Goal: Task Accomplishment & Management: Manage account settings

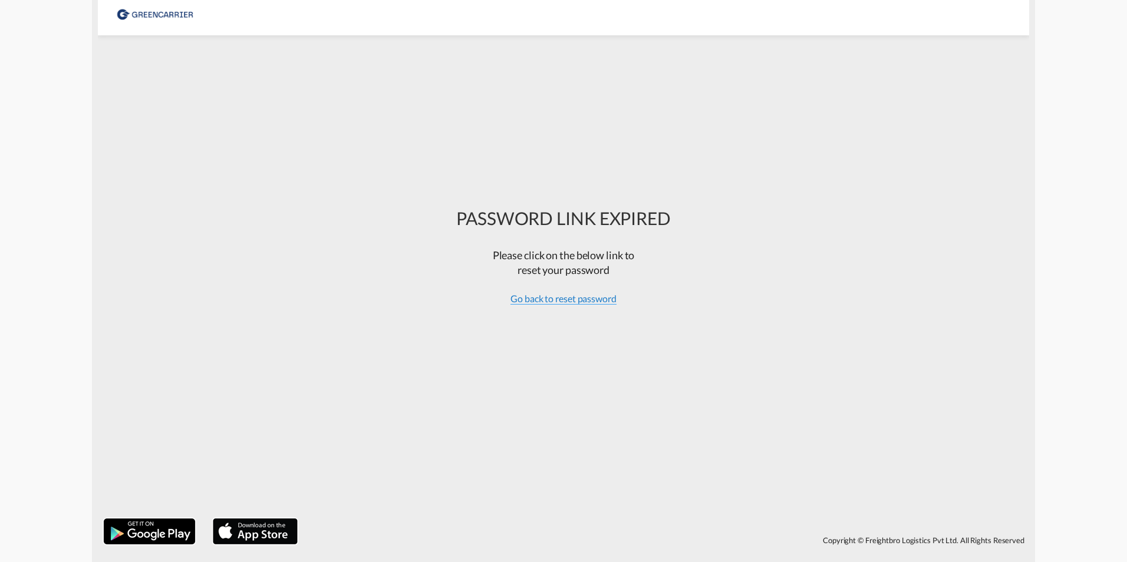
click at [550, 301] on span "Go back to reset password" at bounding box center [563, 299] width 106 height 12
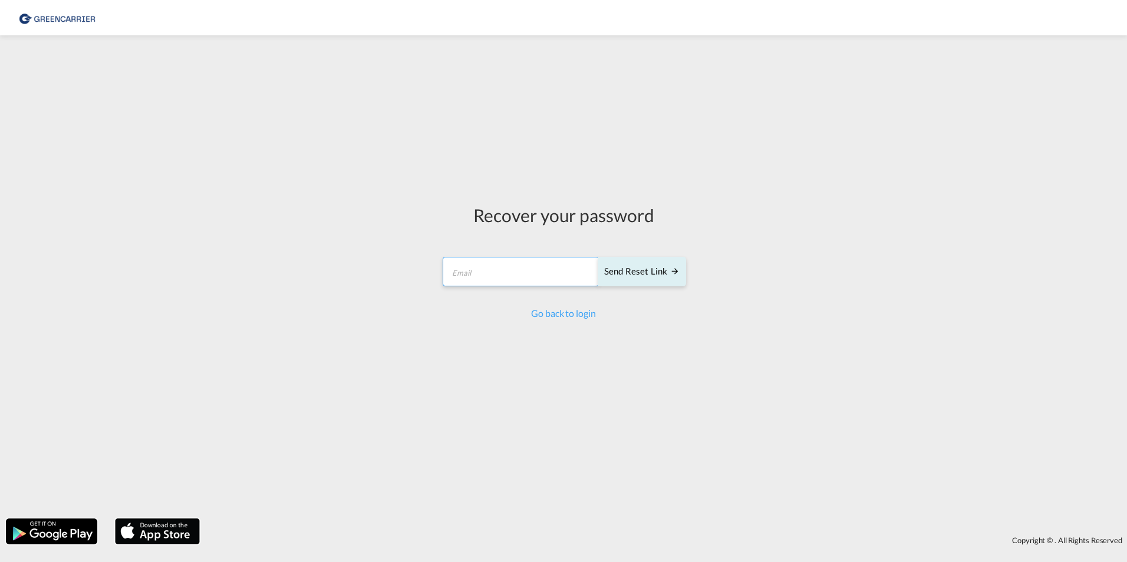
click at [544, 268] on input "email" at bounding box center [521, 271] width 156 height 29
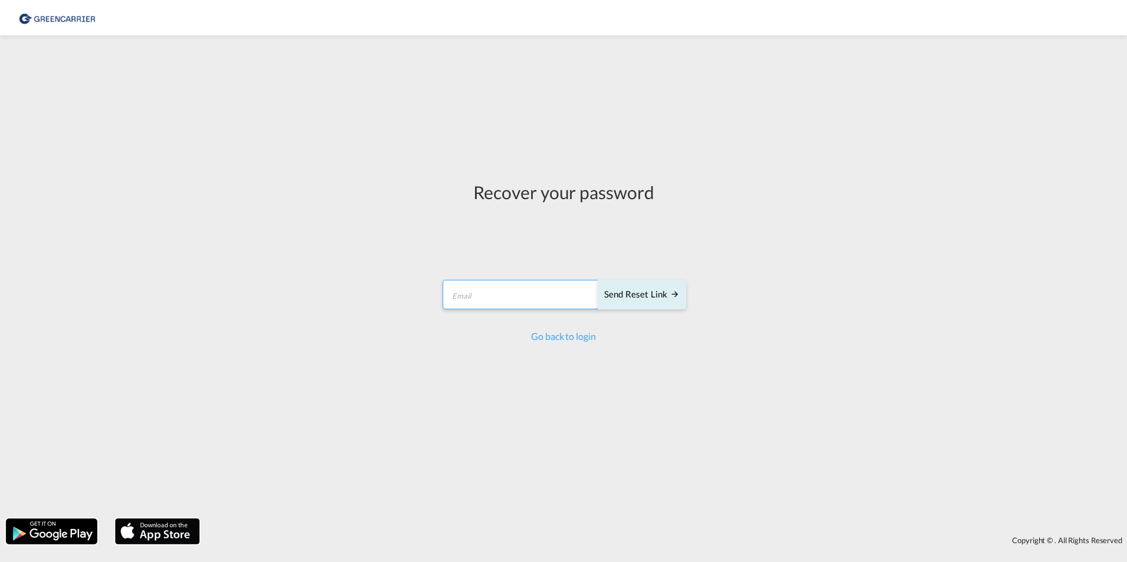
type input "[EMAIL_ADDRESS][DOMAIN_NAME]"
click at [636, 293] on div "Send reset link" at bounding box center [641, 295] width 75 height 14
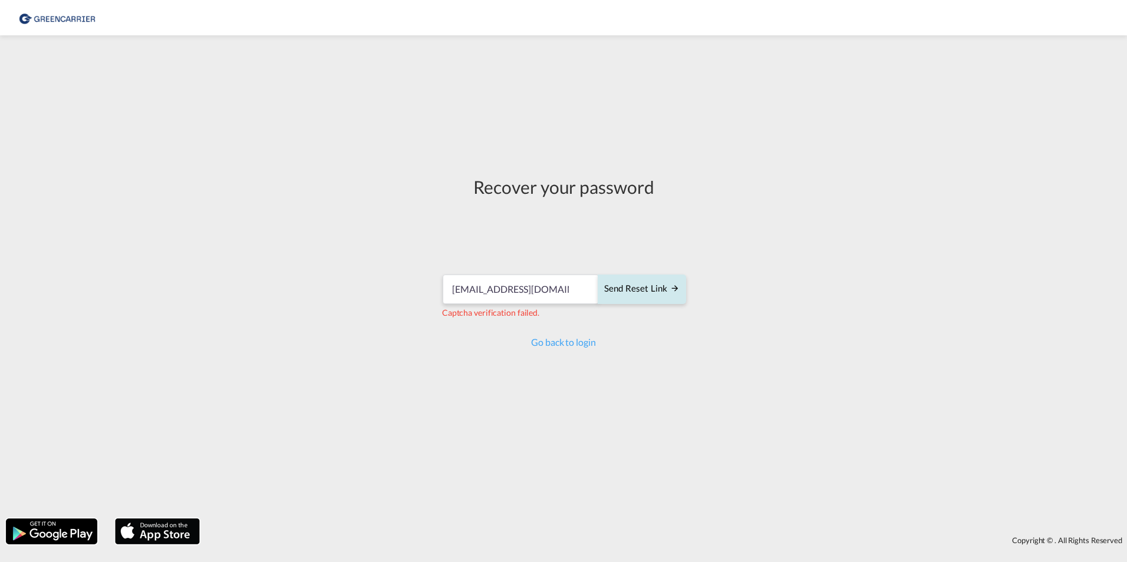
click at [642, 288] on div "Send reset link" at bounding box center [641, 289] width 75 height 14
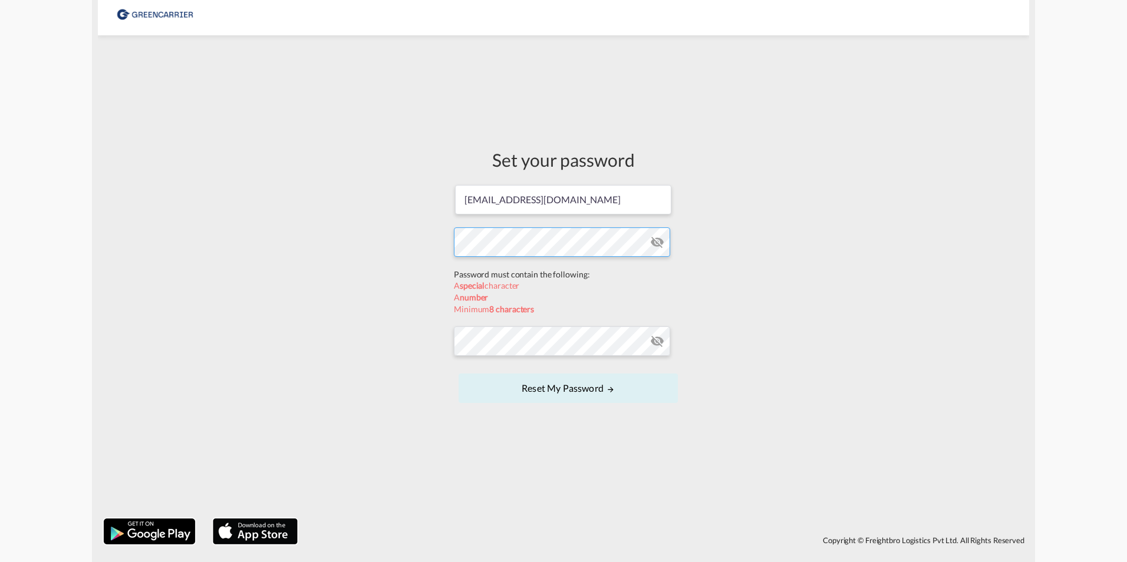
click at [490, 271] on form "[EMAIL_ADDRESS][DOMAIN_NAME] Password must contain the following: A special cha…" at bounding box center [563, 295] width 219 height 223
click at [487, 339] on form "blazej.wiloch@greencarrier.com Password must contain the following: A special c…" at bounding box center [563, 295] width 219 height 223
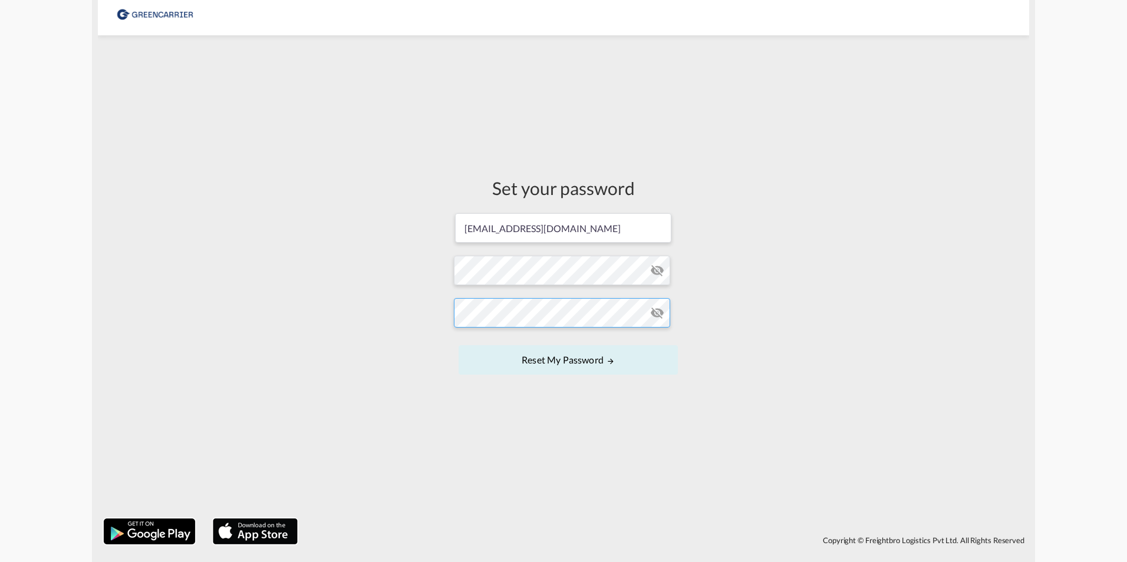
click at [458, 345] on button "Reset my password" at bounding box center [567, 359] width 219 height 29
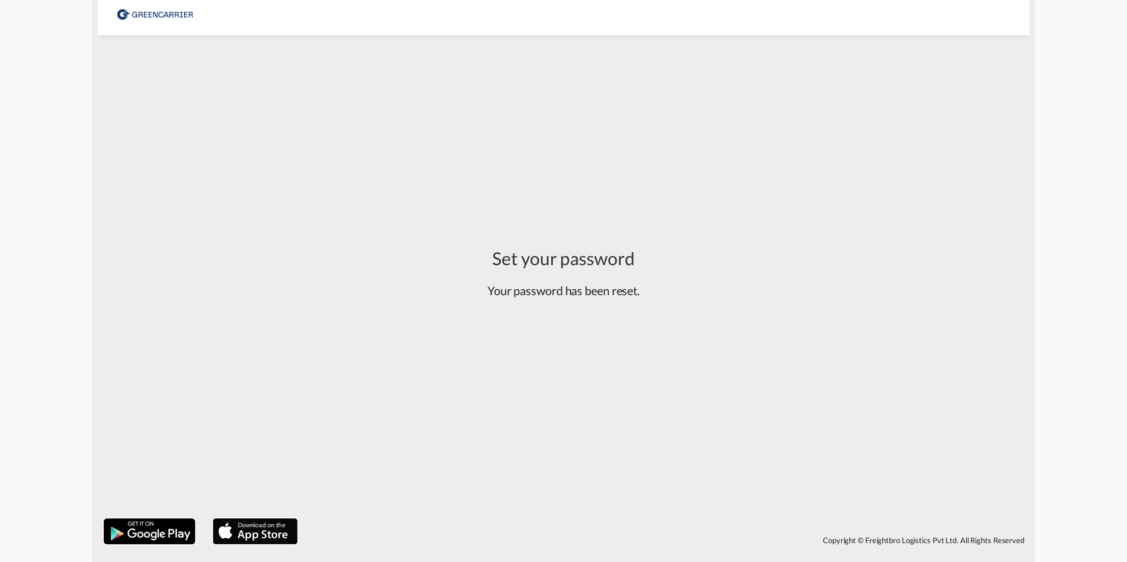
click at [523, 356] on div "Set your password Your password has been reset." at bounding box center [563, 276] width 170 height 471
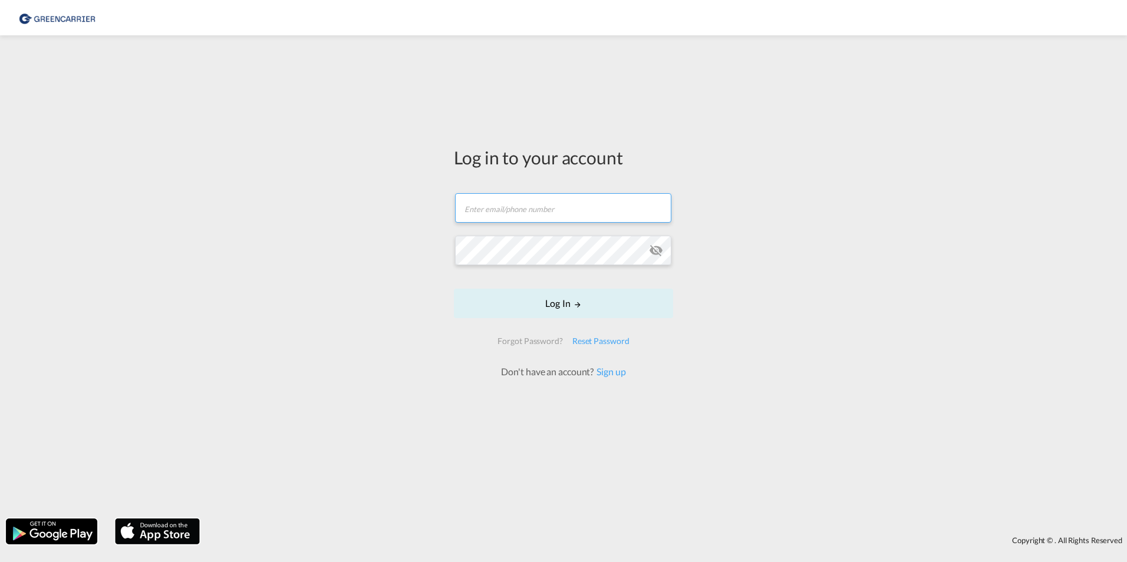
type input "[EMAIL_ADDRESS][DOMAIN_NAME]"
click at [575, 309] on button "Log In" at bounding box center [563, 303] width 219 height 29
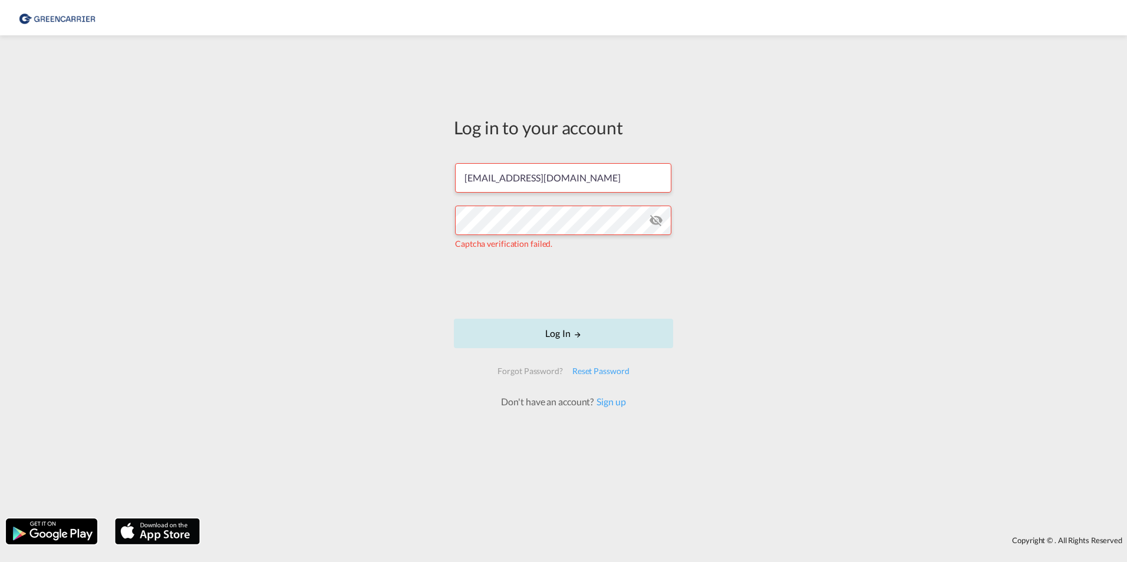
click at [551, 334] on button "Log In" at bounding box center [563, 333] width 219 height 29
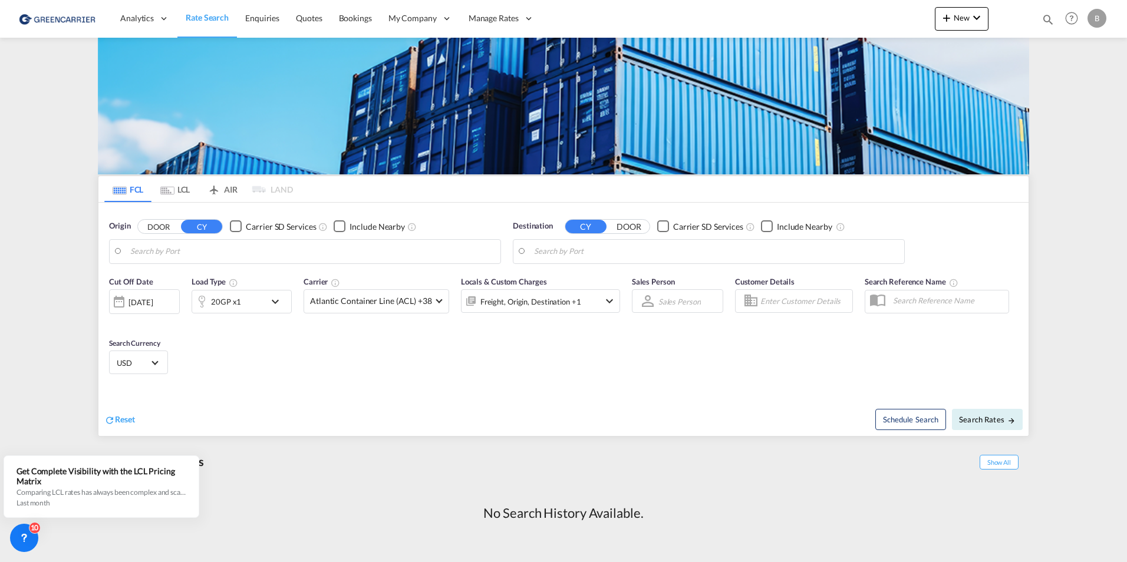
click at [293, 496] on div "No Search History Available." at bounding box center [563, 514] width 931 height 42
click at [246, 477] on div "Recent Searches Show All No Search History Available." at bounding box center [563, 495] width 931 height 104
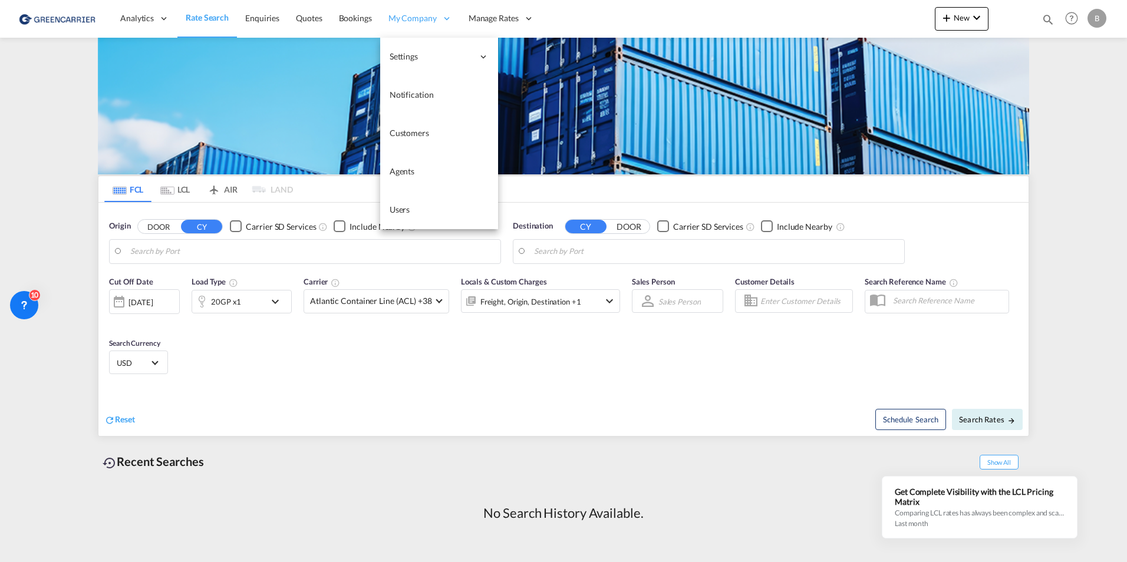
click at [424, 15] on span "My Company" at bounding box center [412, 18] width 48 height 12
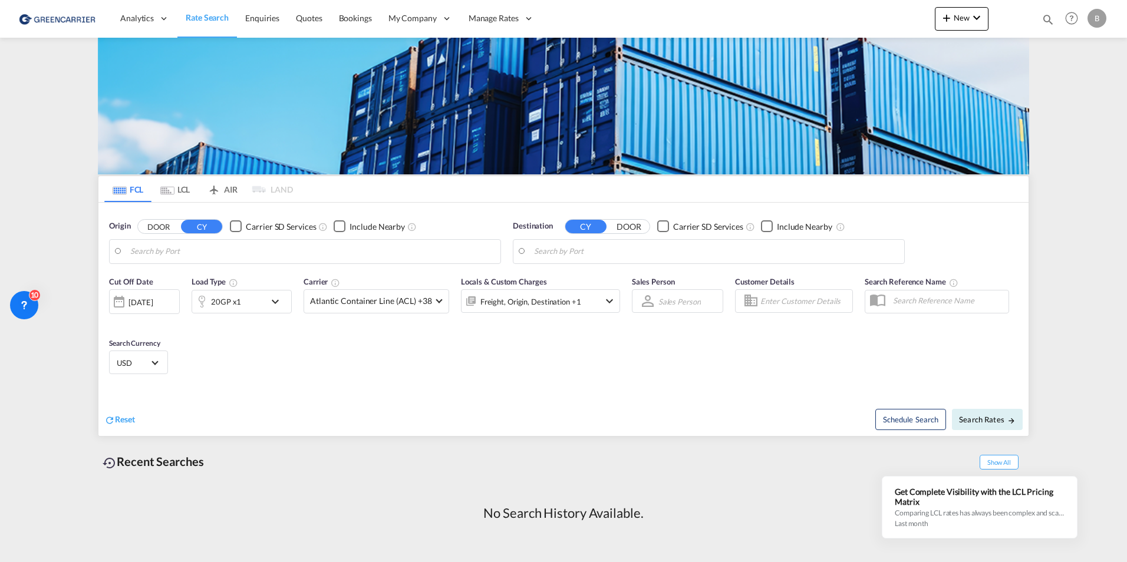
click at [1090, 16] on div "B" at bounding box center [1096, 18] width 19 height 19
click at [1085, 53] on button "My Profile" at bounding box center [1083, 52] width 77 height 24
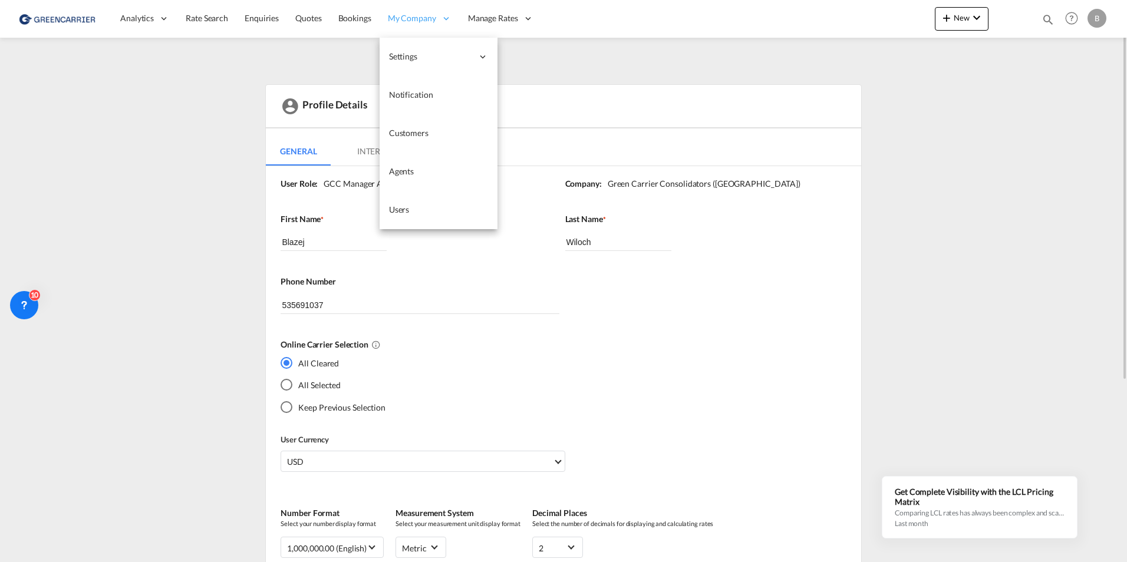
click at [400, 18] on span "My Company" at bounding box center [412, 18] width 48 height 12
click at [427, 209] on link "Users" at bounding box center [438, 210] width 118 height 38
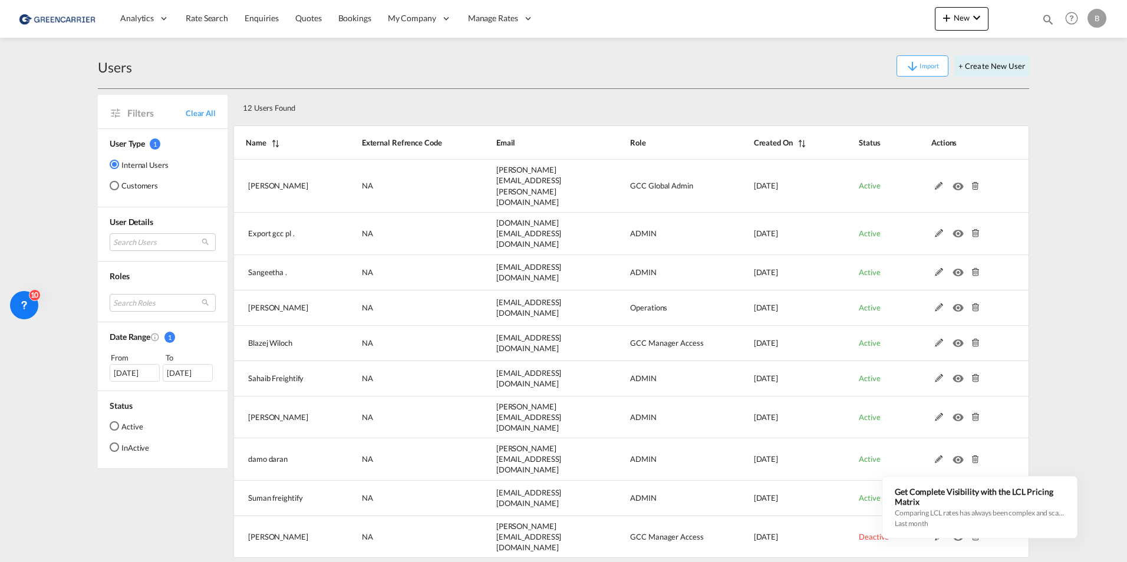
click at [1118, 416] on md-content "Analytics Reports Dashboard Rate Search Enquiries Quotes Bookings" at bounding box center [563, 281] width 1127 height 562
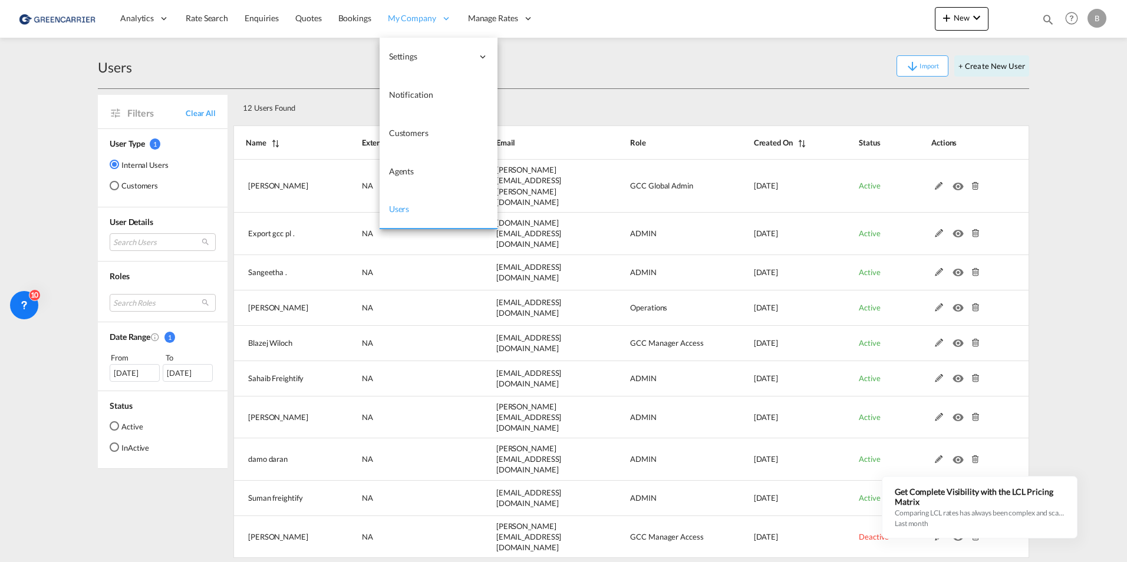
drag, startPoint x: 403, startPoint y: 21, endPoint x: 403, endPoint y: 44, distance: 23.0
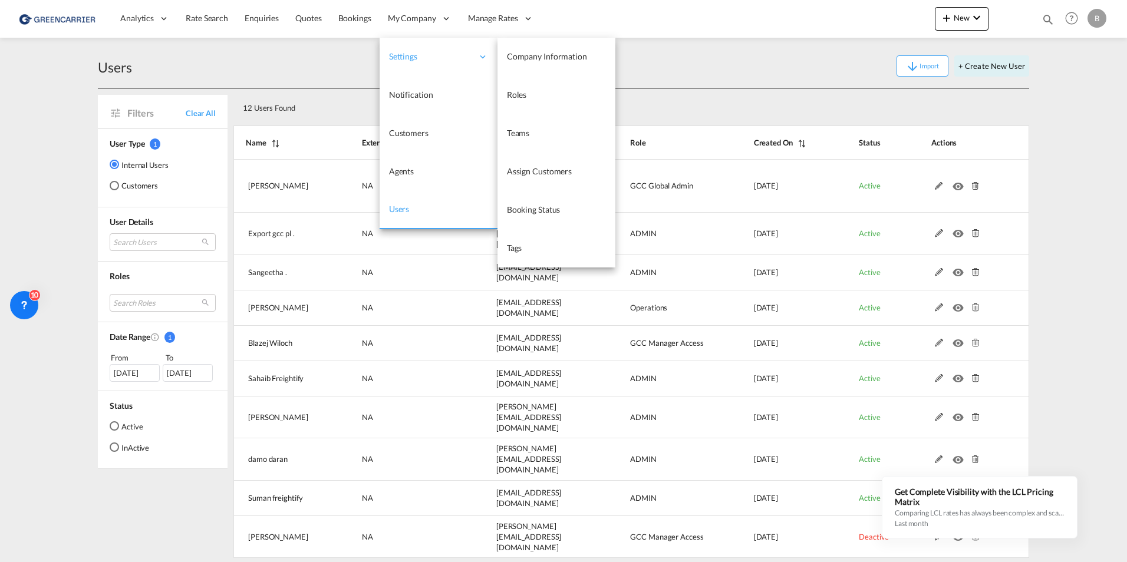
click at [403, 21] on span "My Company" at bounding box center [412, 18] width 48 height 12
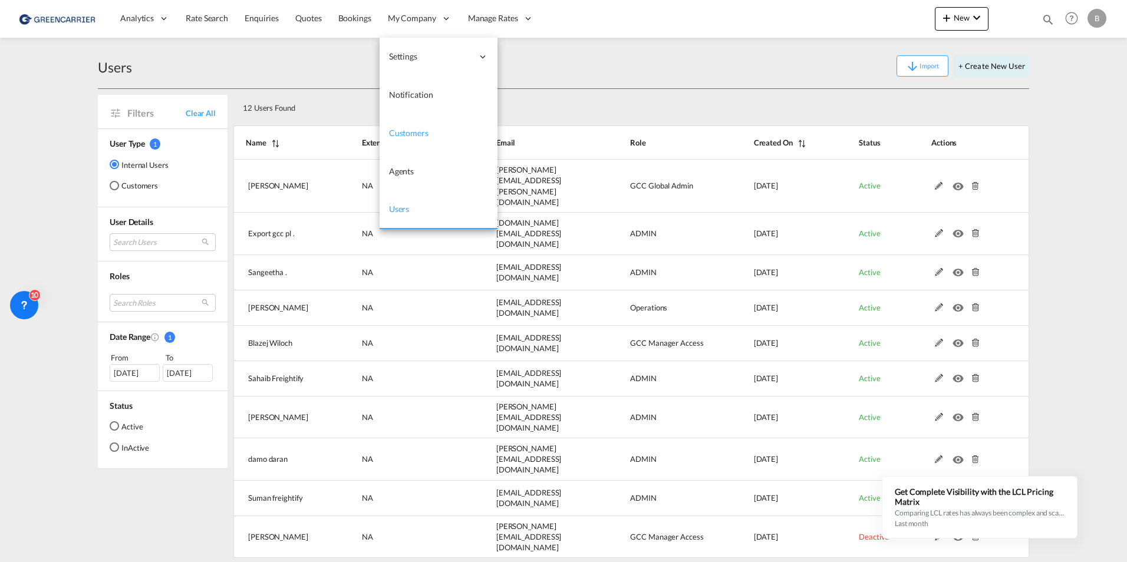
click at [413, 143] on link "Customers" at bounding box center [438, 133] width 118 height 38
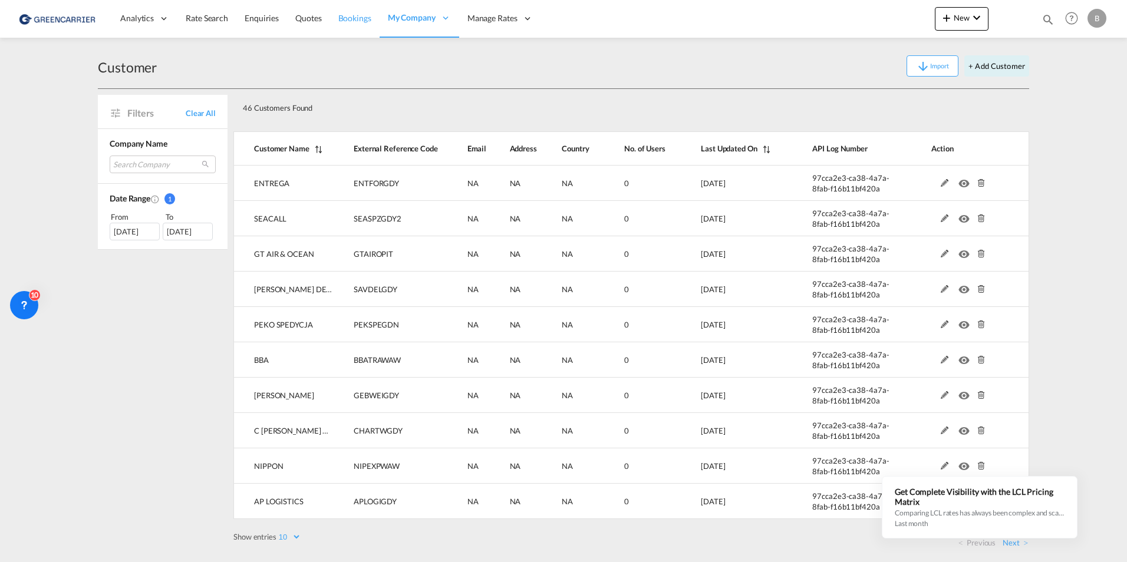
click at [347, 14] on span "Bookings" at bounding box center [354, 18] width 33 height 10
